Goal: Complete application form

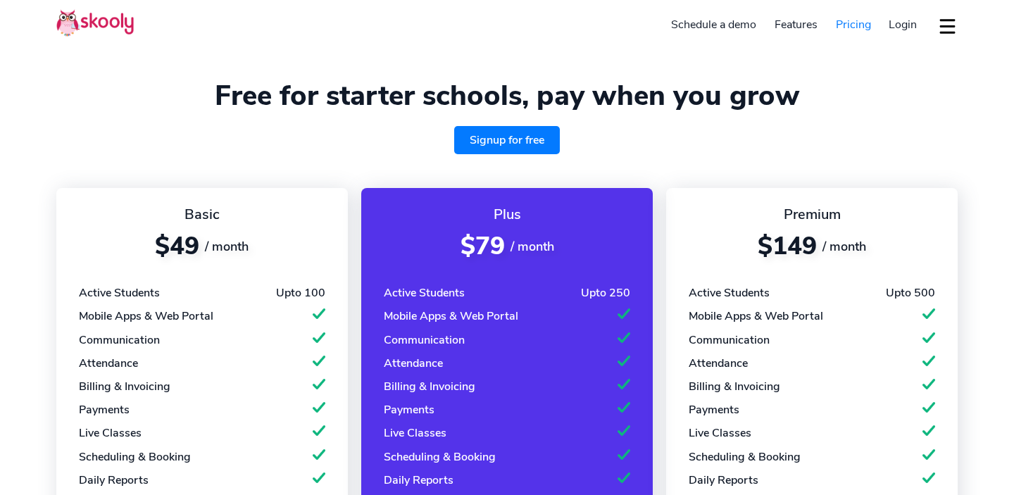
select select "en"
select select "61"
select select "[GEOGRAPHIC_DATA]"
select select "[GEOGRAPHIC_DATA]/[GEOGRAPHIC_DATA]"
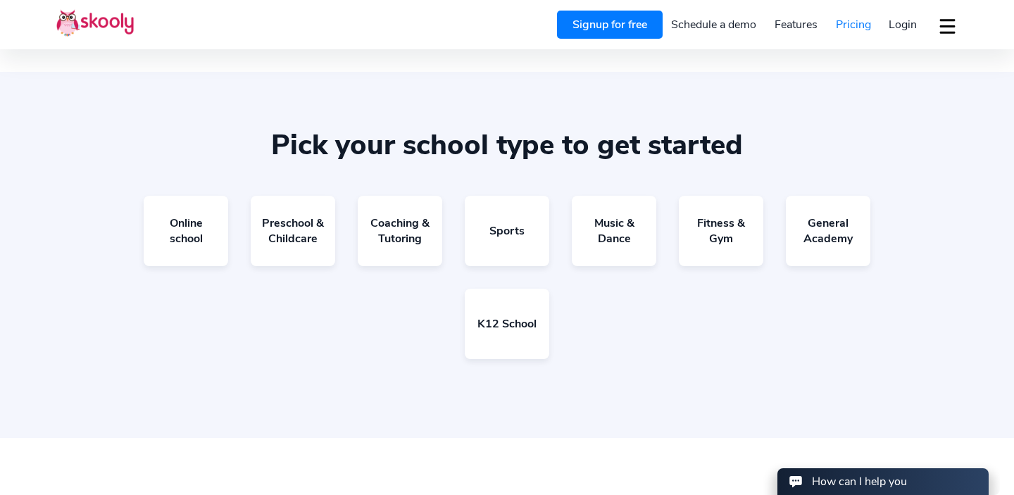
scroll to position [840, 0]
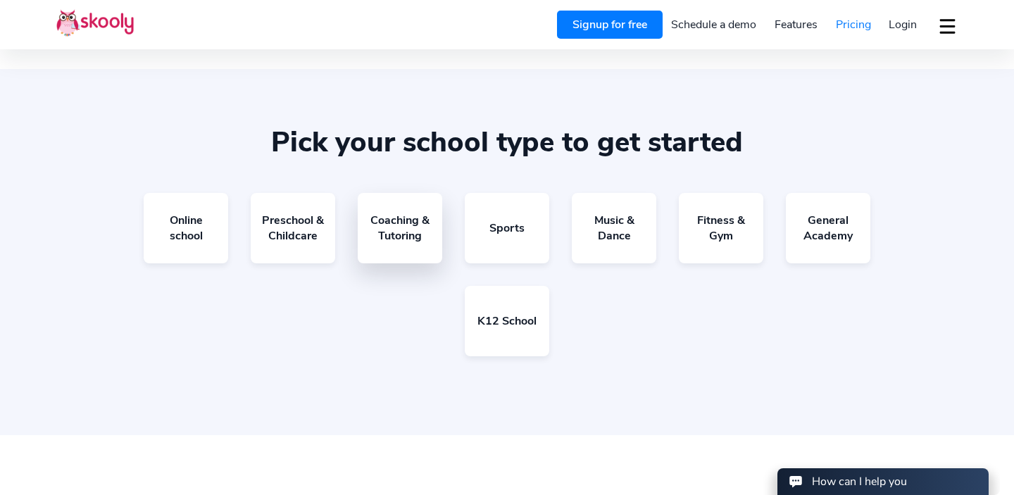
click at [412, 234] on link "Coaching & Tutoring" at bounding box center [400, 228] width 84 height 70
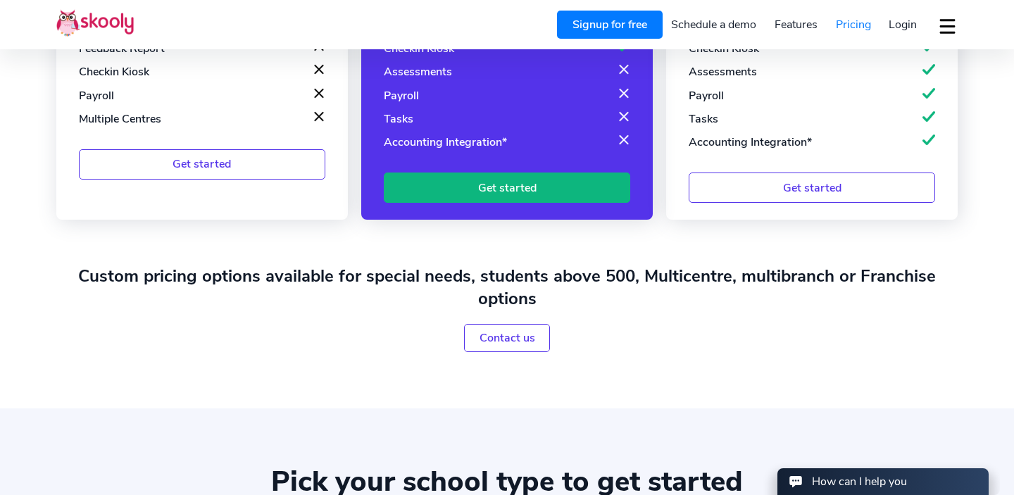
scroll to position [0, 0]
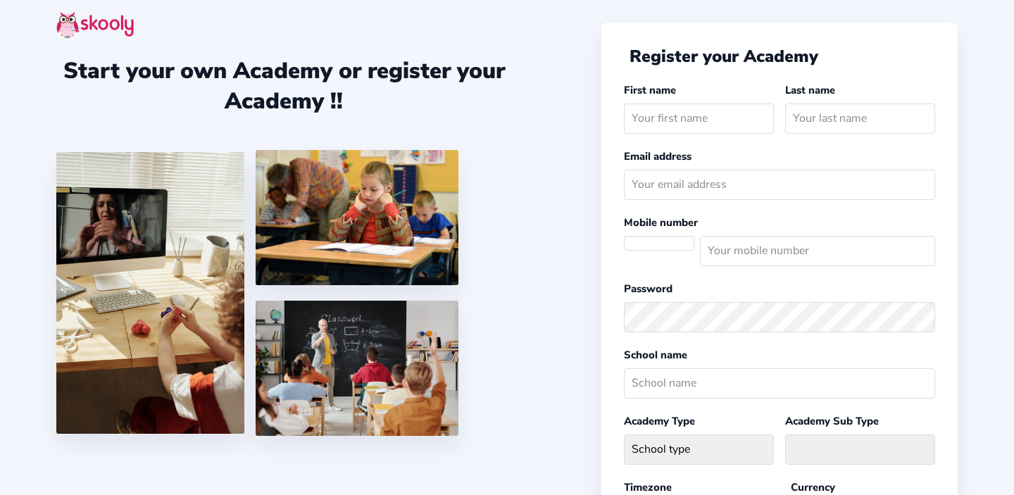
select select "[GEOGRAPHIC_DATA]/[GEOGRAPHIC_DATA]"
select select "AUD $"
select select "AU"
